Goal: Task Accomplishment & Management: Manage account settings

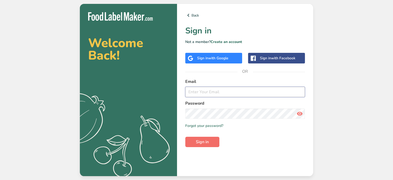
type input "[PERSON_NAME][EMAIL_ADDRESS][DOMAIN_NAME]"
click at [203, 138] on button "Sign in" at bounding box center [202, 142] width 34 height 10
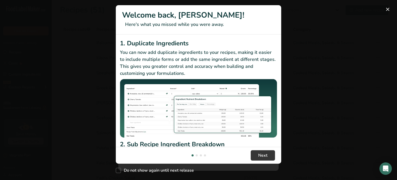
click at [392, 5] on div "New Features" at bounding box center [198, 90] width 397 height 180
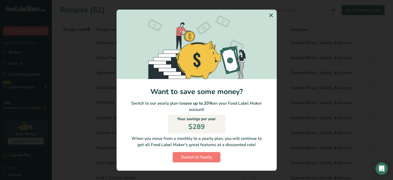
click at [273, 13] on icon "Switch to Yearly Modal" at bounding box center [271, 15] width 6 height 9
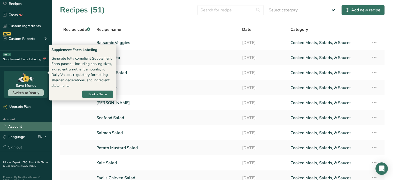
scroll to position [52, 0]
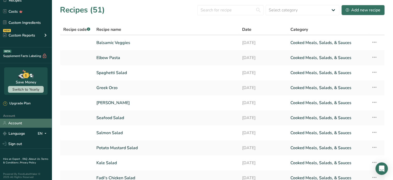
click at [24, 124] on link "Account" at bounding box center [26, 122] width 52 height 9
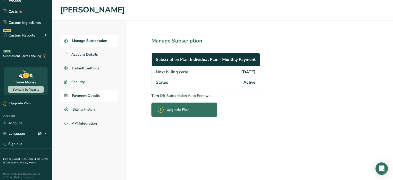
click at [92, 99] on link "Payment Details" at bounding box center [89, 96] width 58 height 12
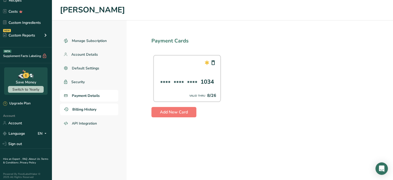
click at [86, 110] on span "Billing History" at bounding box center [84, 109] width 24 height 5
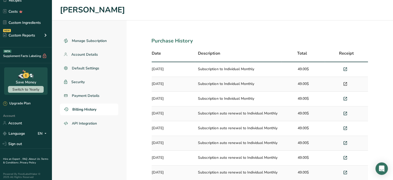
click at [345, 81] on icon at bounding box center [345, 83] width 5 height 7
